Goal: Information Seeking & Learning: Learn about a topic

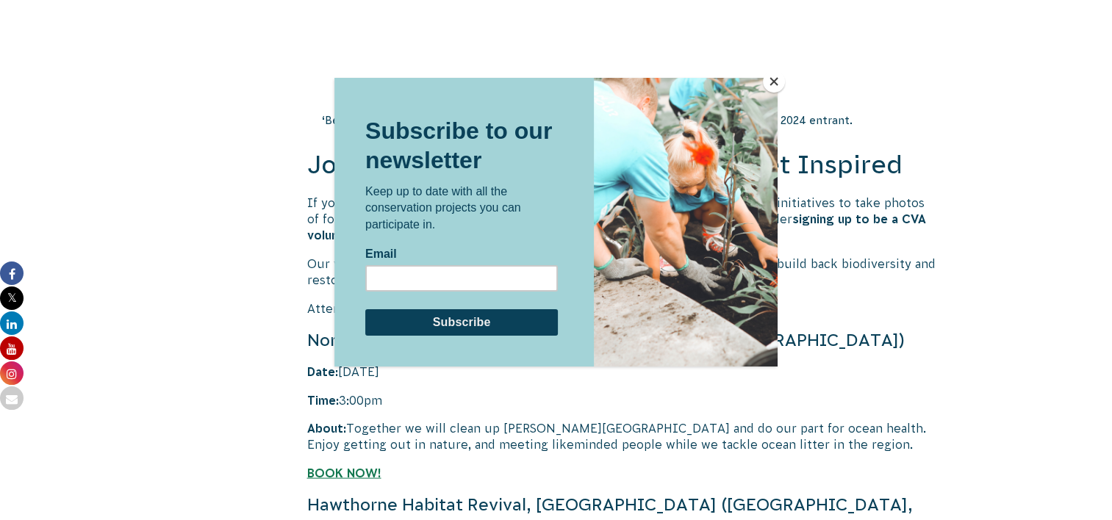
scroll to position [2866, 0]
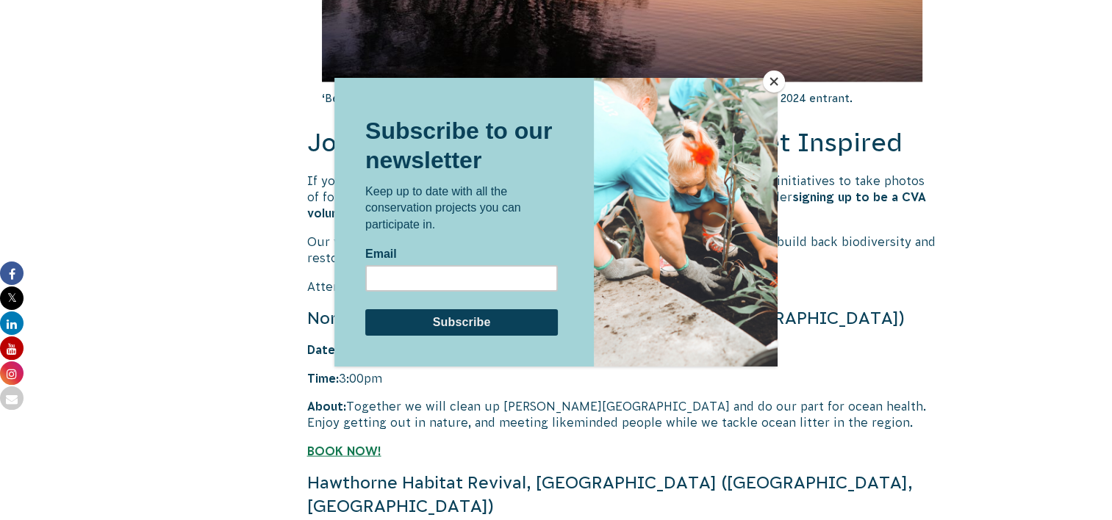
click at [771, 80] on button "Close" at bounding box center [774, 82] width 22 height 22
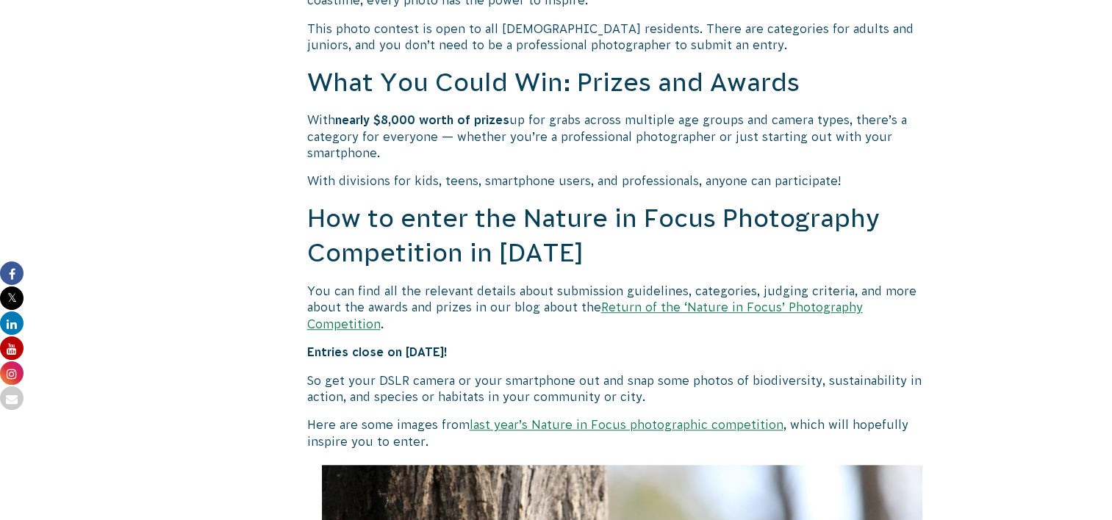
scroll to position [1176, 0]
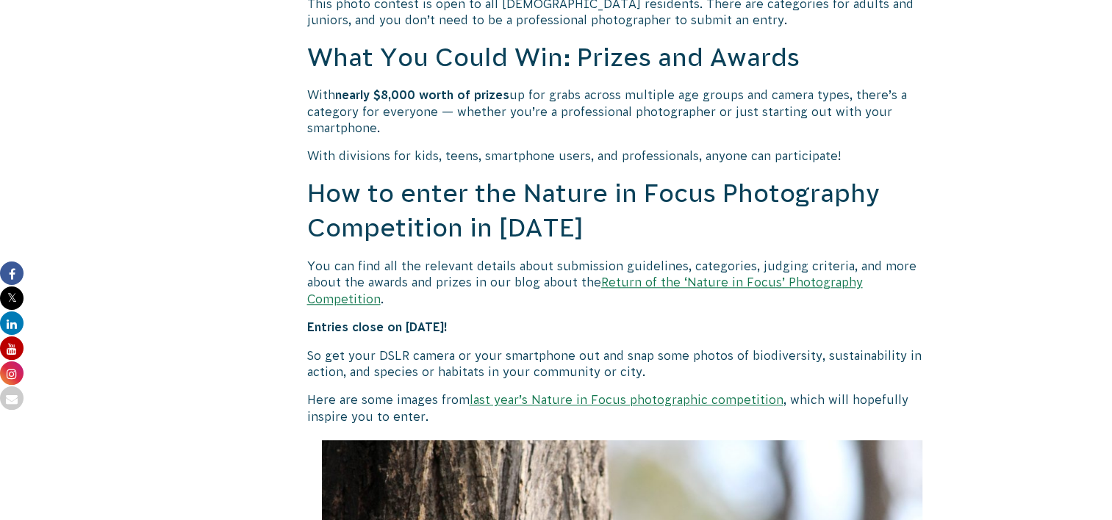
click at [802, 280] on link "Return of the ‘Nature in Focus’ Photography Competition" at bounding box center [585, 290] width 556 height 29
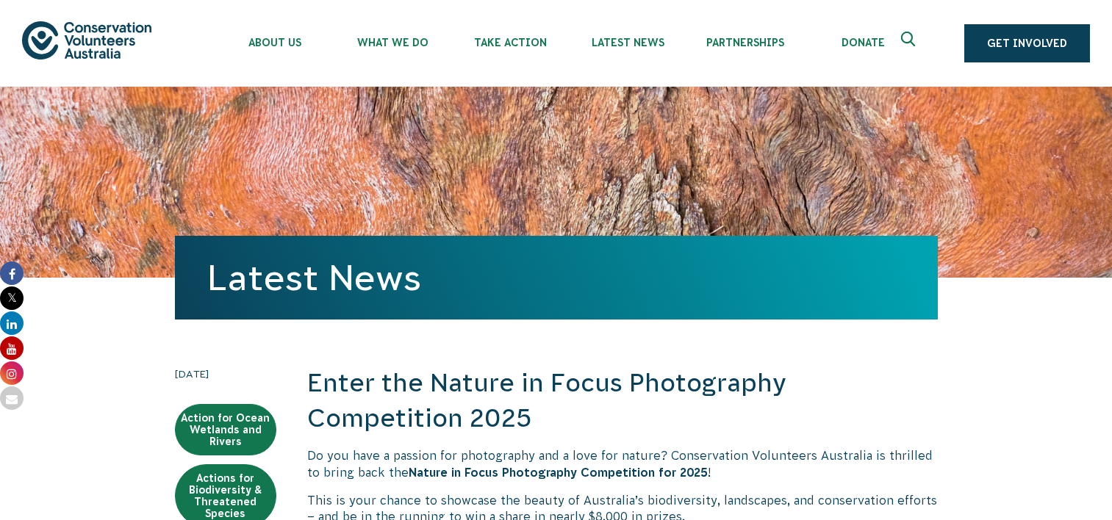
scroll to position [1176, 0]
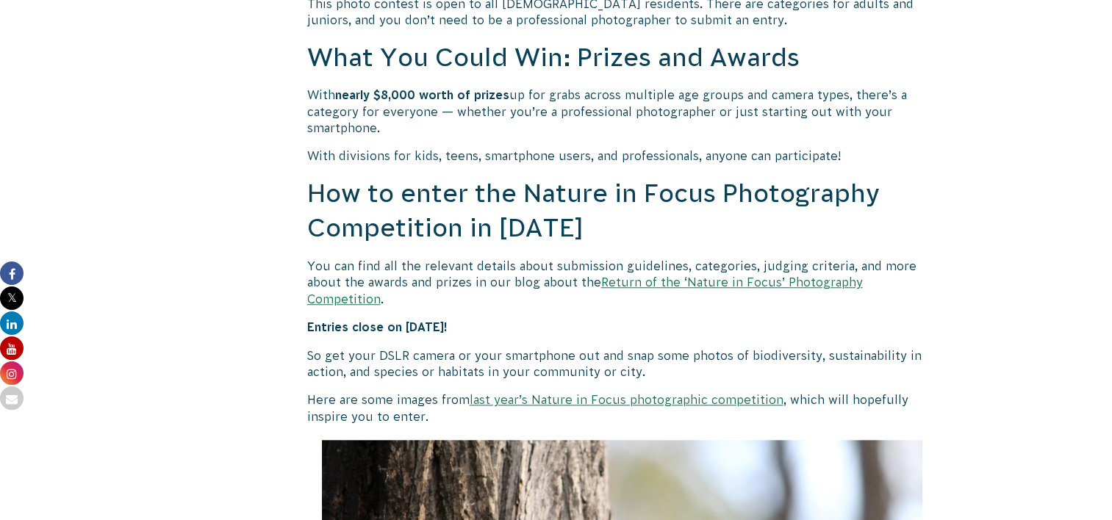
click at [732, 393] on link "last year’s Nature in Focus photographic competition" at bounding box center [627, 399] width 314 height 13
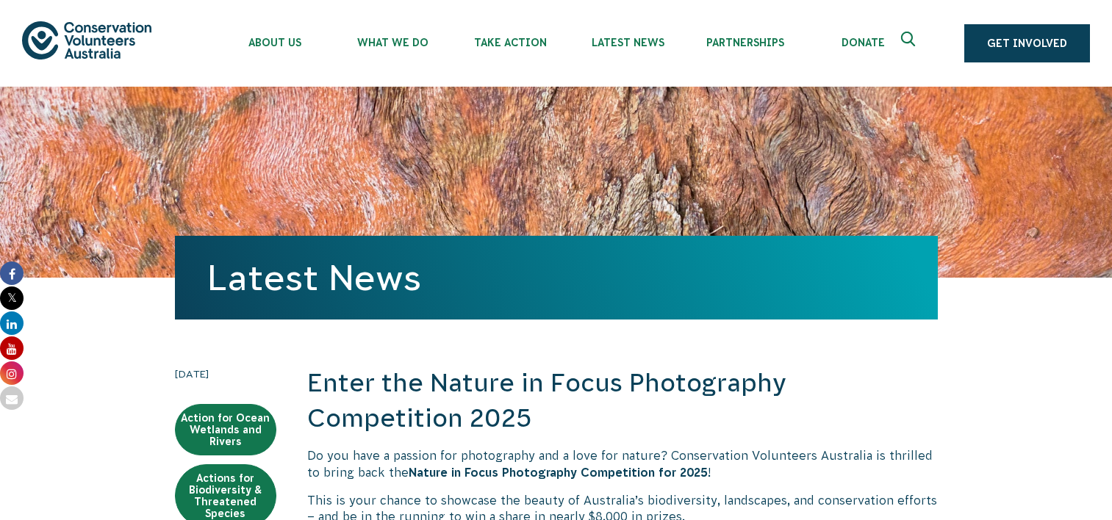
scroll to position [1176, 0]
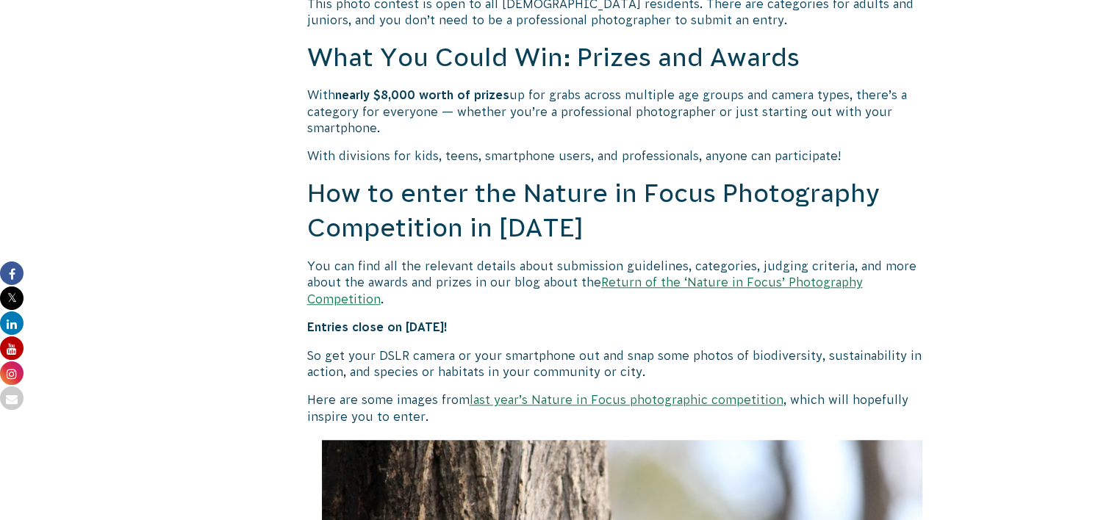
click at [755, 281] on link "Return of the ‘Nature in Focus’ Photography Competition" at bounding box center [585, 290] width 556 height 29
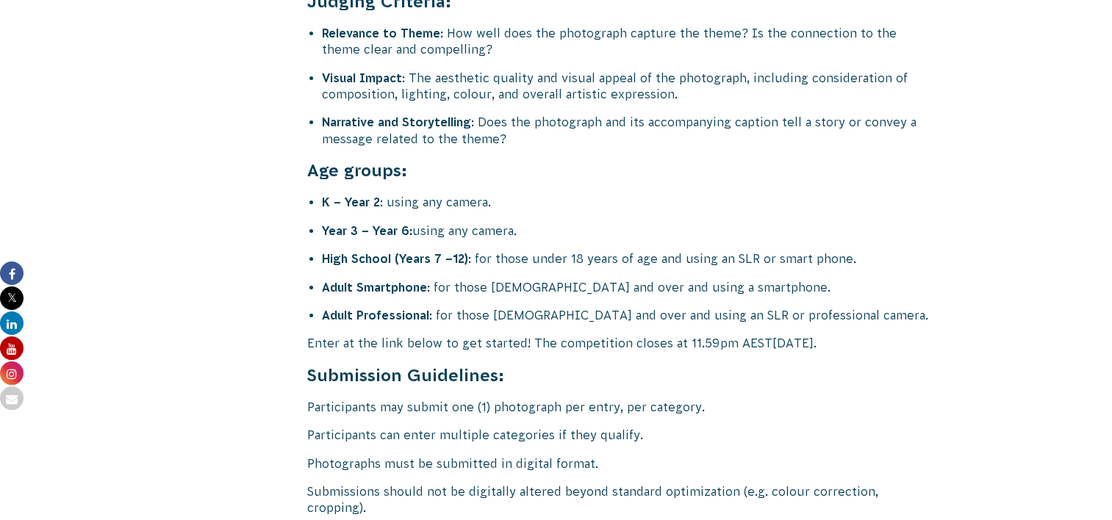
scroll to position [5805, 0]
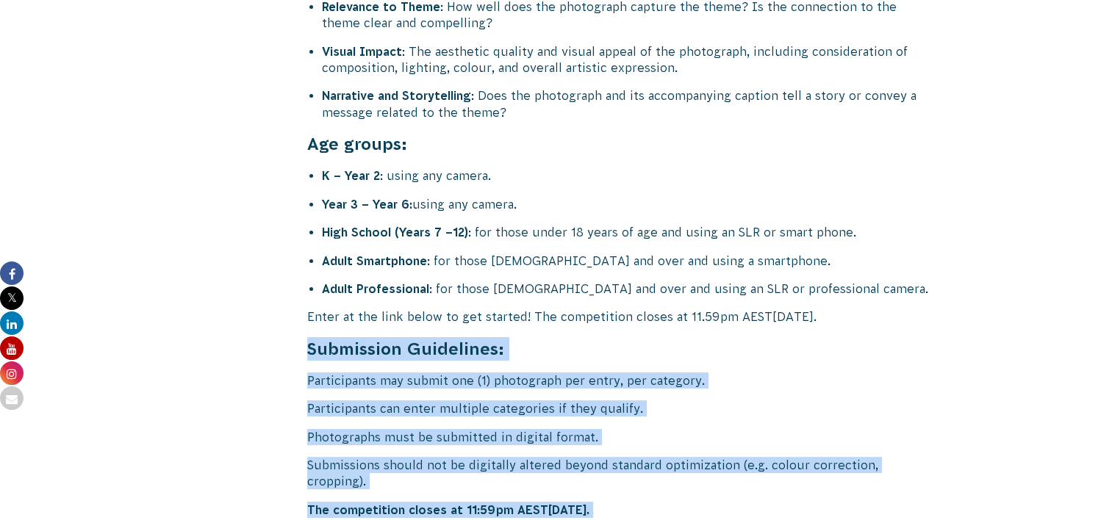
drag, startPoint x: 741, startPoint y: 478, endPoint x: 294, endPoint y: 298, distance: 482.0
copy div "Submission Guidelines: Participants may submit one (1) photograph per entry, pe…"
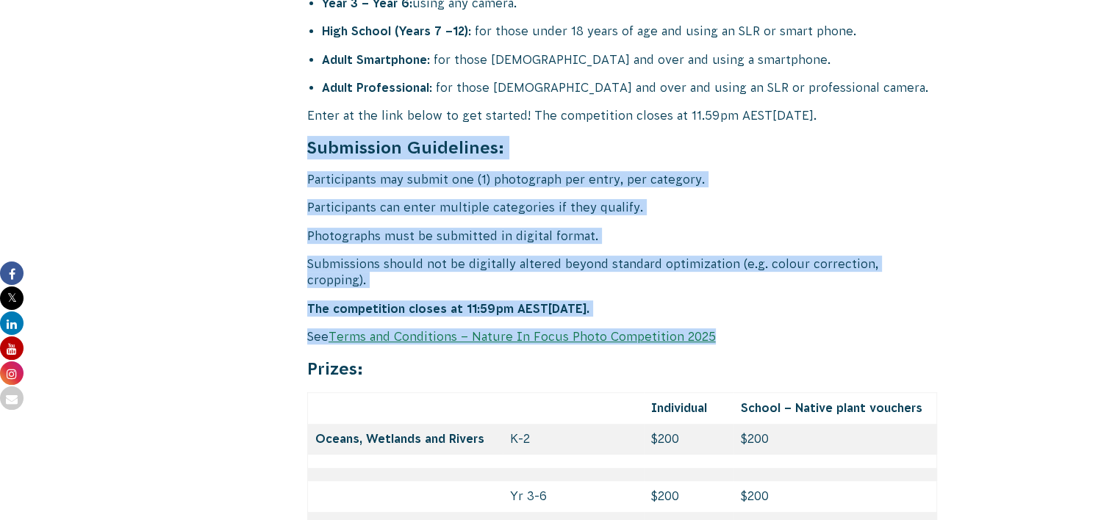
scroll to position [6026, 0]
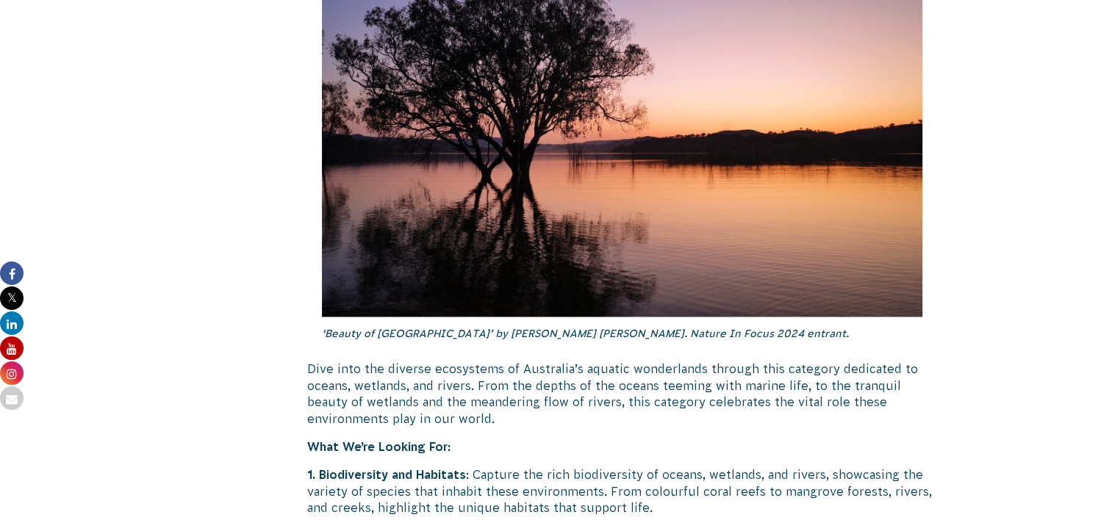
scroll to position [2205, 0]
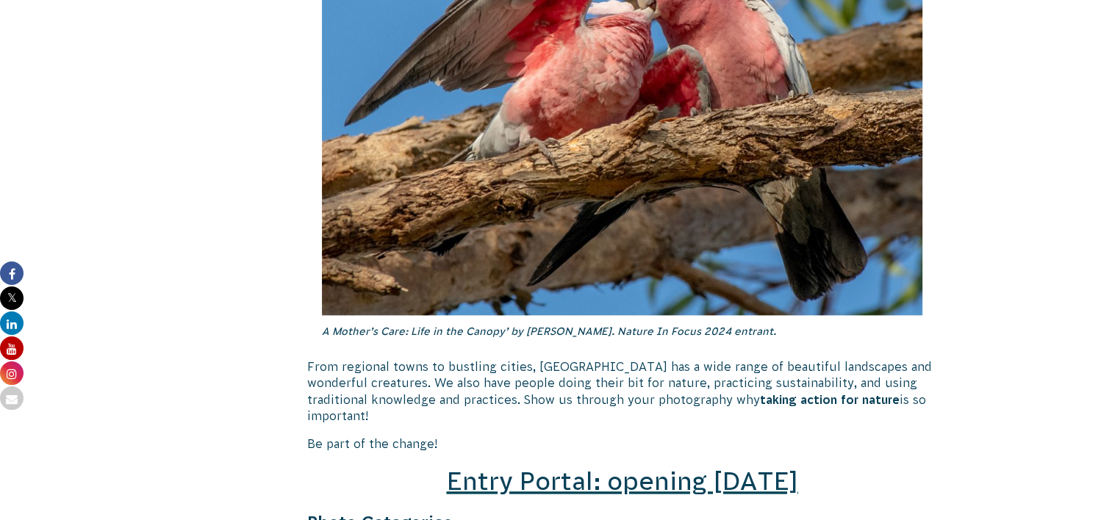
scroll to position [1984, 0]
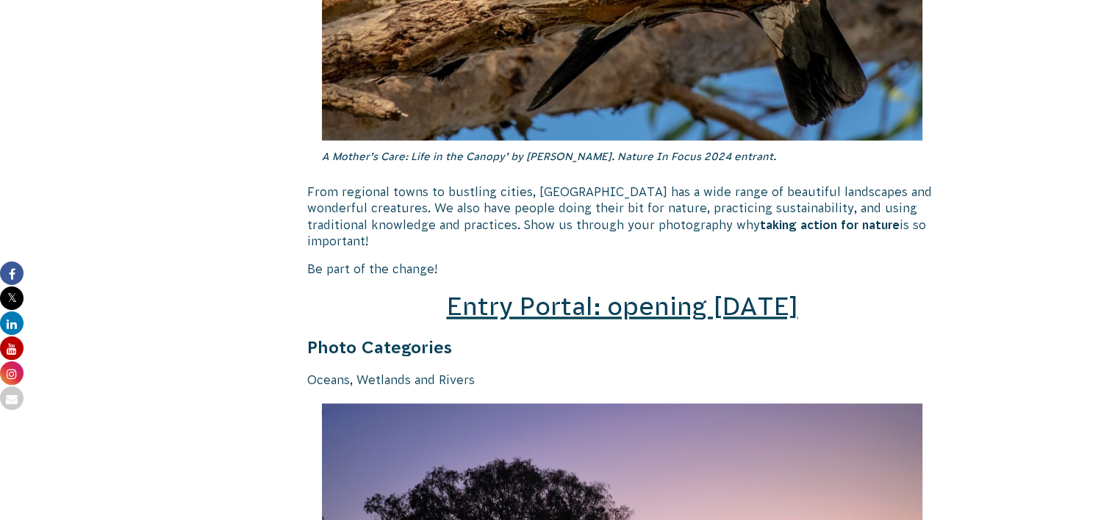
click at [620, 292] on span "Entry Portal: opening [DATE]" at bounding box center [621, 306] width 351 height 28
